Goal: Task Accomplishment & Management: Complete application form

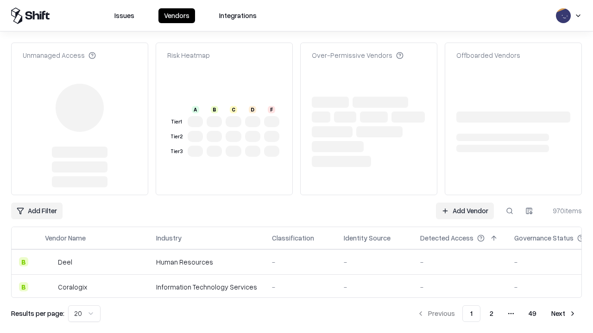
click at [464, 203] on link "Add Vendor" at bounding box center [465, 211] width 58 height 17
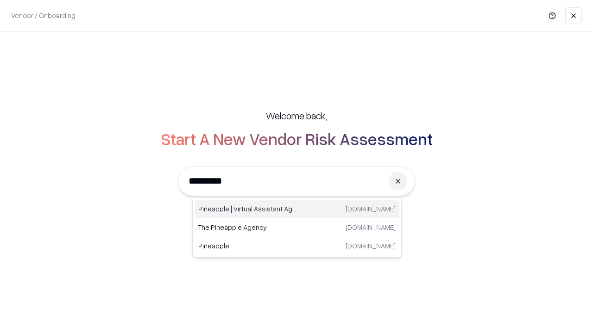
click at [297, 209] on div "Pineapple | Virtual Assistant Agency [DOMAIN_NAME]" at bounding box center [296, 209] width 205 height 19
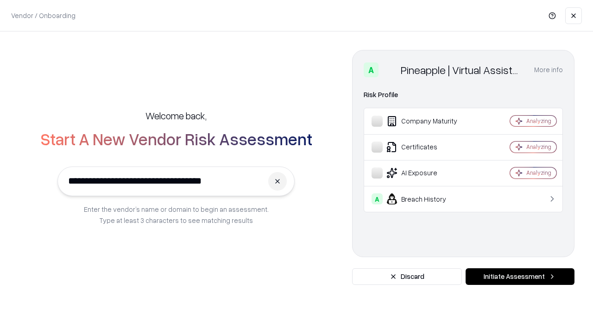
type input "**********"
click at [519, 277] on button "Initiate Assessment" at bounding box center [519, 277] width 109 height 17
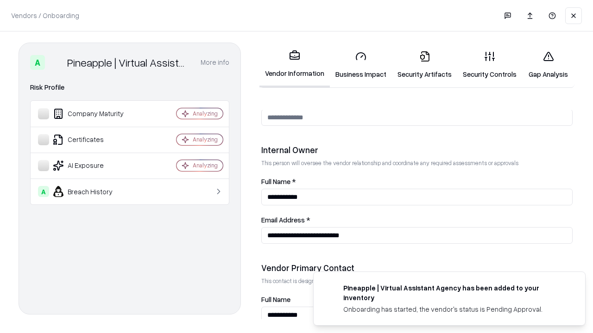
scroll to position [480, 0]
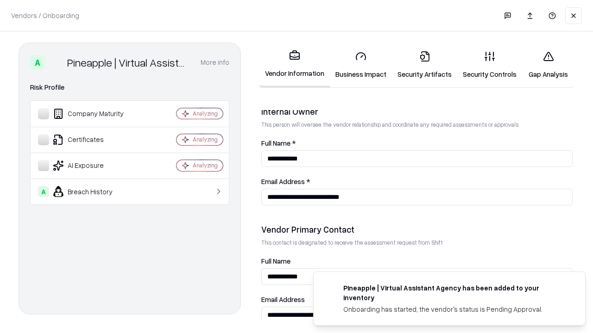
click at [361, 65] on link "Business Impact" at bounding box center [361, 65] width 62 height 43
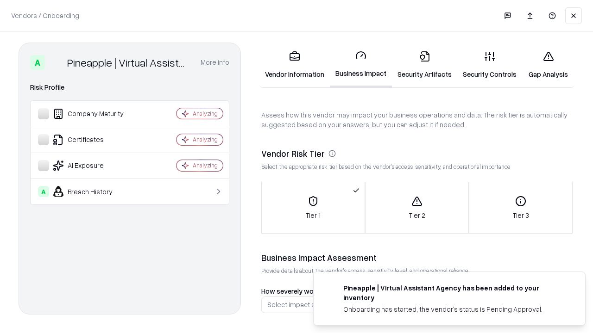
click at [424, 65] on link "Security Artifacts" at bounding box center [424, 65] width 65 height 43
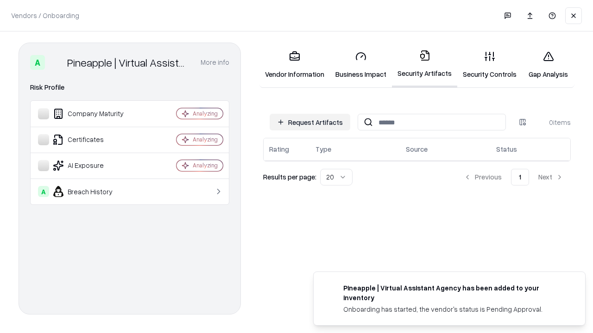
click at [310, 122] on button "Request Artifacts" at bounding box center [309, 122] width 81 height 17
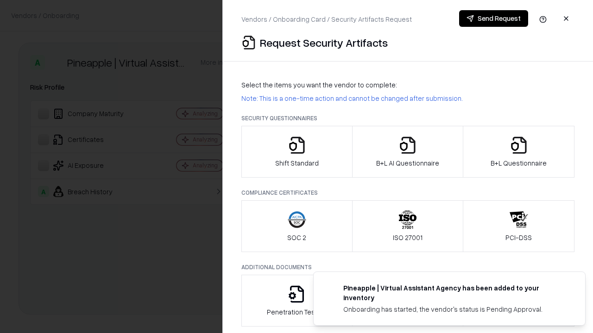
click at [296, 152] on icon "button" at bounding box center [297, 145] width 19 height 19
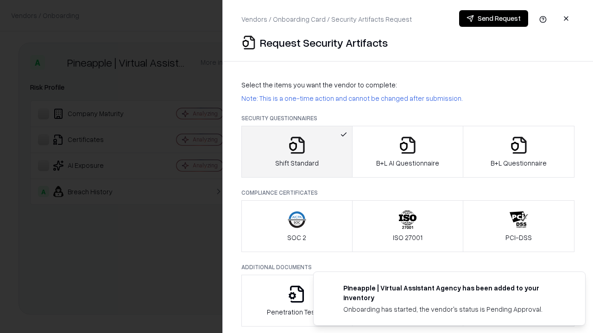
click at [493, 19] on button "Send Request" at bounding box center [493, 18] width 69 height 17
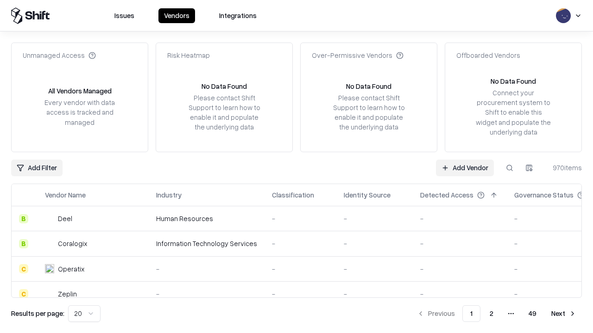
click at [509, 168] on button at bounding box center [509, 168] width 17 height 17
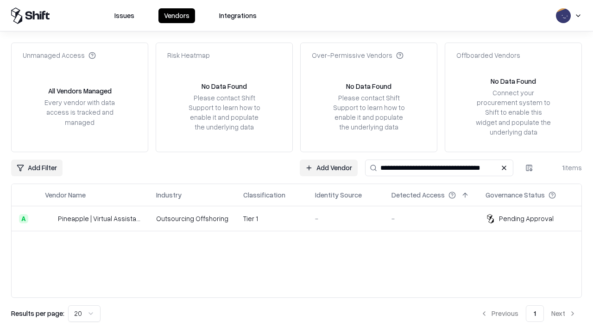
type input "**********"
click at [302, 219] on td "Tier 1" at bounding box center [272, 218] width 72 height 25
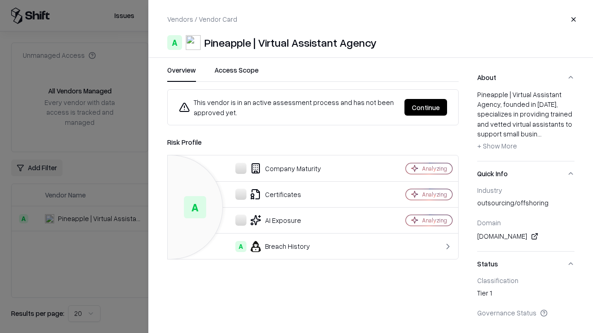
click at [425, 107] on button "Continue" at bounding box center [425, 107] width 43 height 17
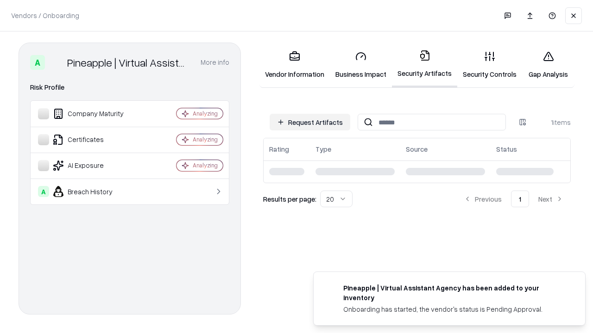
click at [548, 65] on link "Gap Analysis" at bounding box center [548, 65] width 52 height 43
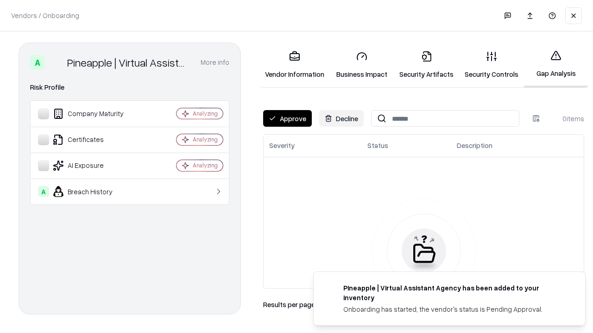
click at [287, 119] on button "Approve" at bounding box center [287, 118] width 49 height 17
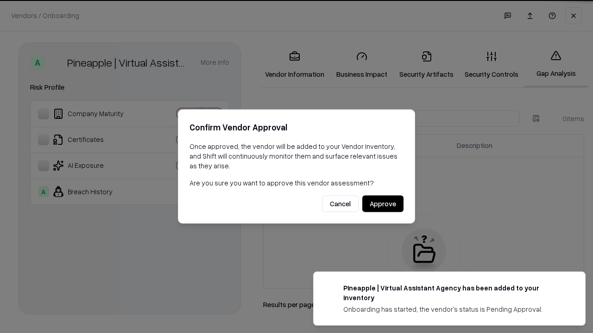
click at [382, 204] on button "Approve" at bounding box center [382, 204] width 41 height 17
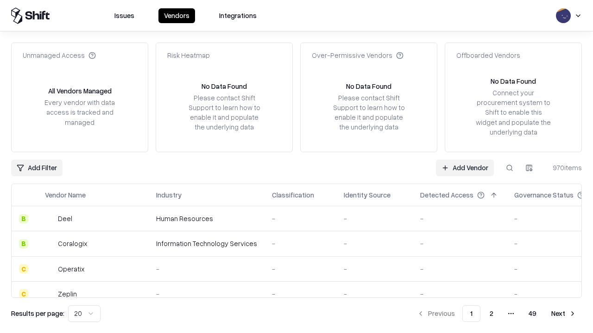
type input "**********"
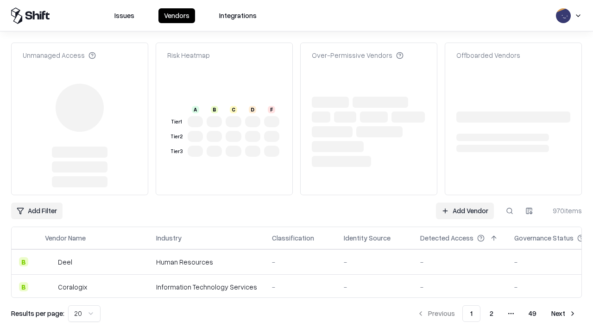
click at [464, 203] on link "Add Vendor" at bounding box center [465, 211] width 58 height 17
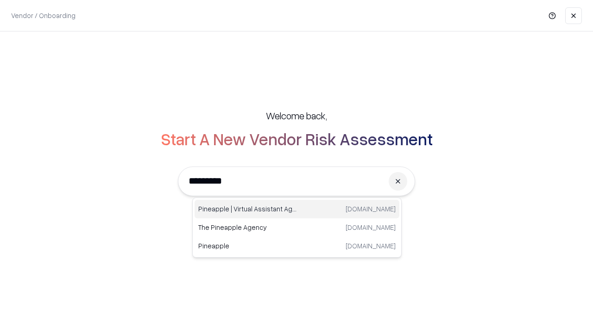
click at [297, 209] on div "Pineapple | Virtual Assistant Agency [DOMAIN_NAME]" at bounding box center [296, 209] width 205 height 19
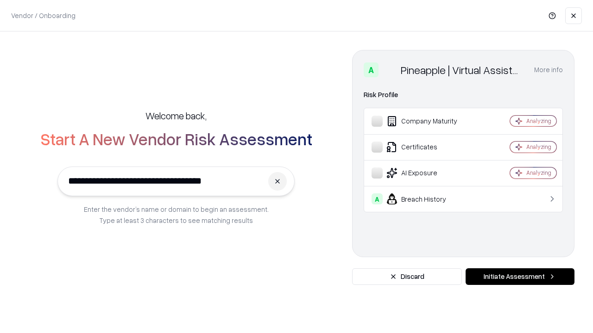
type input "**********"
click at [519, 277] on button "Initiate Assessment" at bounding box center [519, 277] width 109 height 17
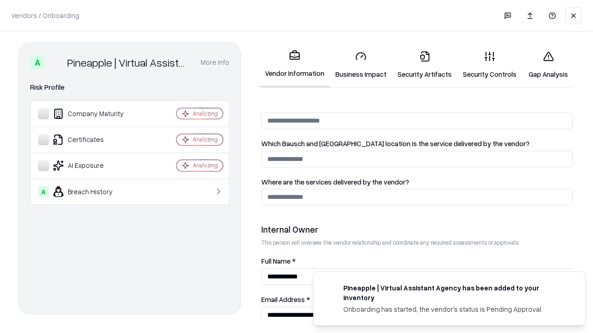
scroll to position [480, 0]
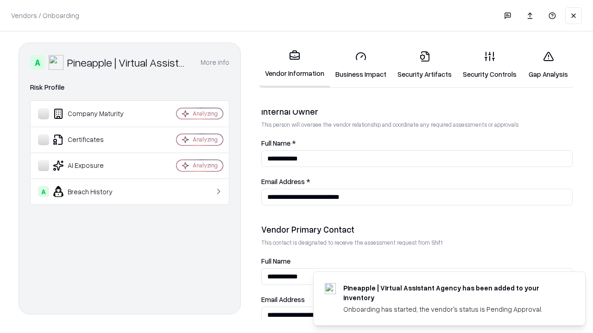
click at [548, 65] on link "Gap Analysis" at bounding box center [548, 65] width 52 height 43
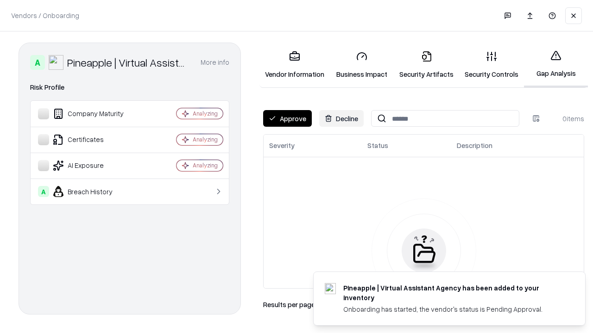
click at [287, 119] on button "Approve" at bounding box center [287, 118] width 49 height 17
